Goal: Information Seeking & Learning: Learn about a topic

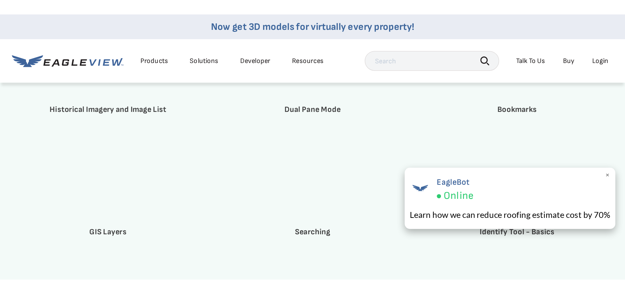
scroll to position [1082, 0]
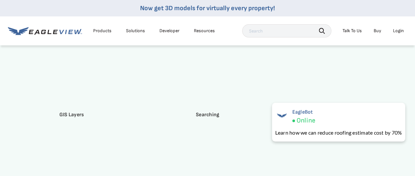
click at [413, 124] on div "CONNECTExplorer Videos Overview Logging in, Navigating, Rotating Zooming, Image…" at bounding box center [207, 154] width 415 height 637
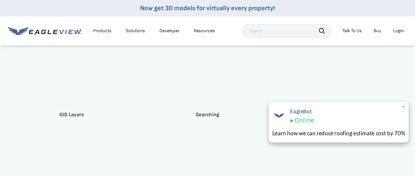
click at [405, 107] on span "×" at bounding box center [403, 106] width 4 height 7
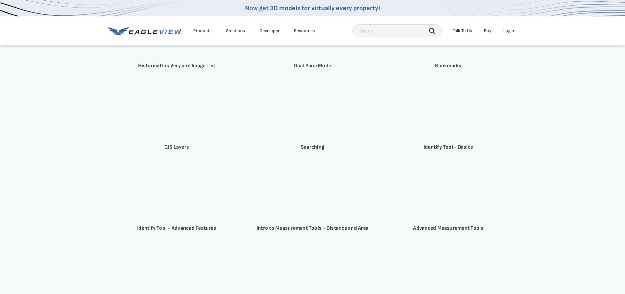
scroll to position [1049, 0]
click at [267, 175] on strong "Intro to Measurement Tools - Distance and Area" at bounding box center [312, 228] width 112 height 6
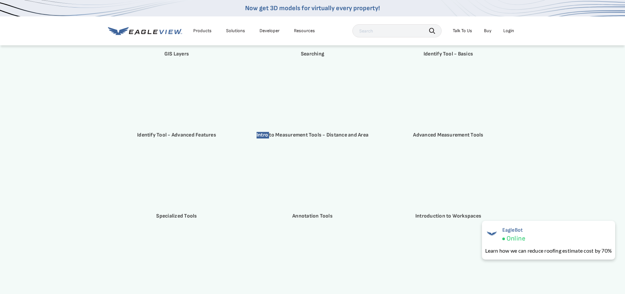
scroll to position [1145, 0]
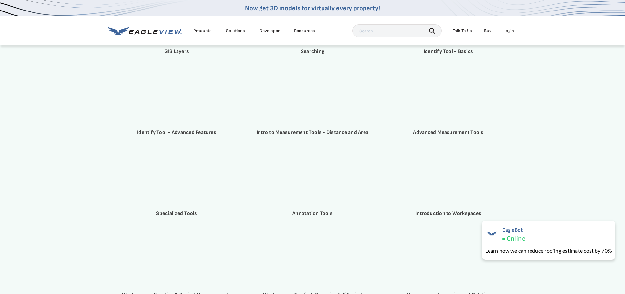
click at [88, 141] on div "CONNECTExplorer Videos Overview Logging in, Navigating, Rotating Zooming, Image…" at bounding box center [312, 91] width 625 height 637
click at [414, 153] on div "CONNECTExplorer Videos Overview Logging in, Navigating, Rotating Zooming, Image…" at bounding box center [312, 91] width 625 height 637
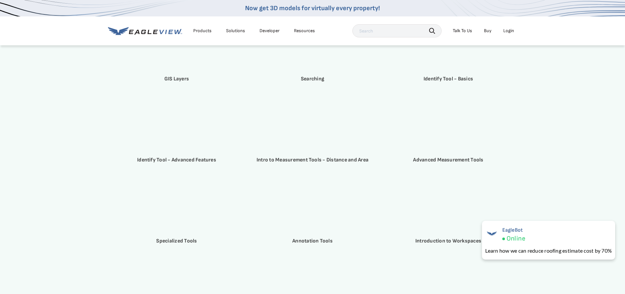
scroll to position [1113, 0]
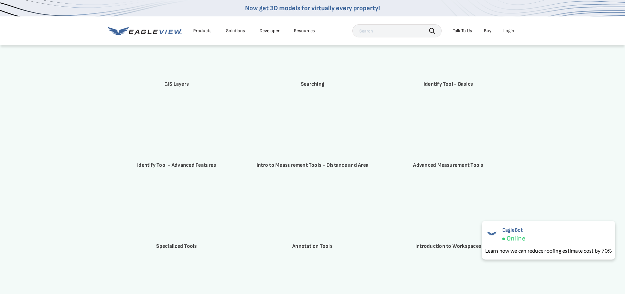
click at [76, 166] on div "CONNECTExplorer Videos Overview Logging in, Navigating, Rotating Zooming, Image…" at bounding box center [312, 124] width 625 height 637
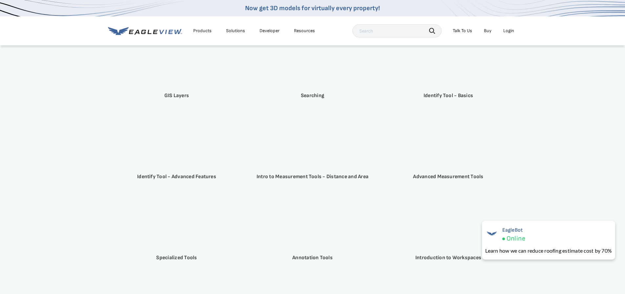
scroll to position [1145, 0]
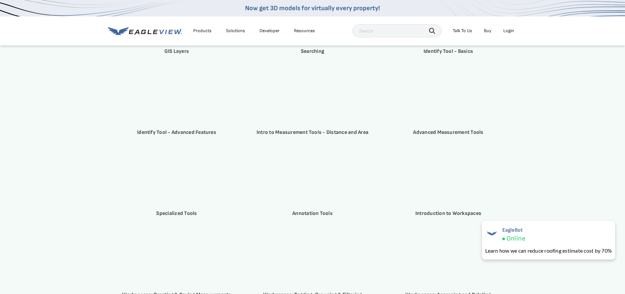
click at [414, 175] on div "CONNECTExplorer Videos Overview Logging in, Navigating, Rotating Zooming, Image…" at bounding box center [312, 91] width 625 height 637
